Goal: Find specific page/section: Find specific page/section

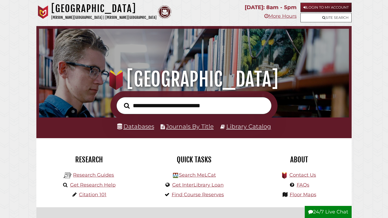
scroll to position [102, 307]
click at [341, 17] on link "Site Search" at bounding box center [325, 17] width 51 height 9
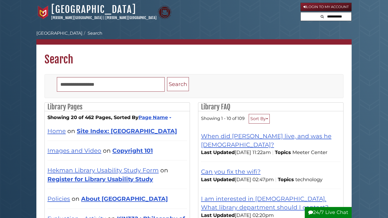
click at [338, 16] on input "text" at bounding box center [335, 16] width 32 height 9
type input "**********"
click at [300, 12] on button "Search" at bounding box center [303, 15] width 6 height 7
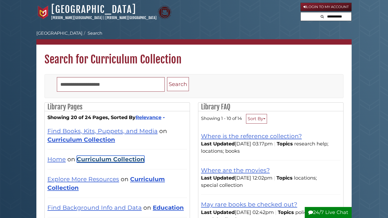
click at [116, 158] on link "Curriculum Collection" at bounding box center [111, 159] width 68 height 7
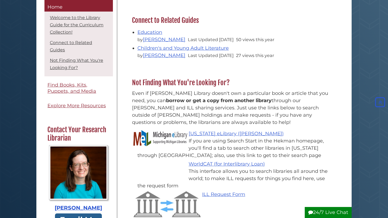
scroll to position [230, 0]
